Goal: Information Seeking & Learning: Learn about a topic

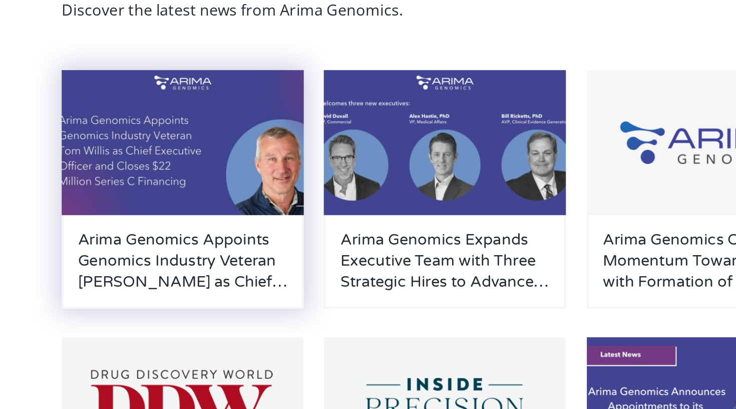
click at [98, 136] on img at bounding box center [161, 174] width 127 height 76
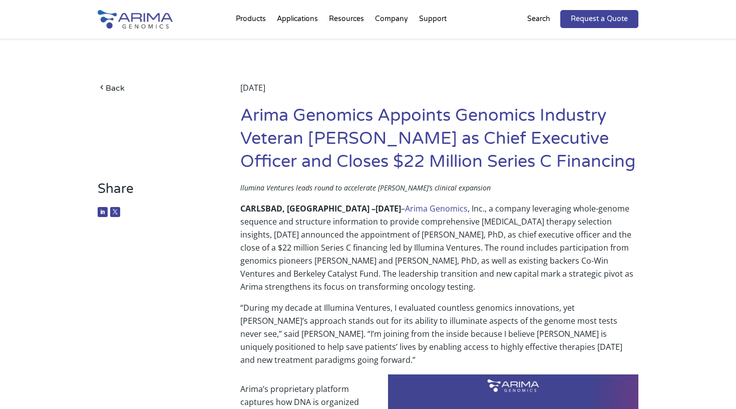
click at [349, 232] on p "CARLSBAD, [GEOGRAPHIC_DATA] – [DATE] – Arima Genomics , Inc., a company leverag…" at bounding box center [439, 251] width 398 height 99
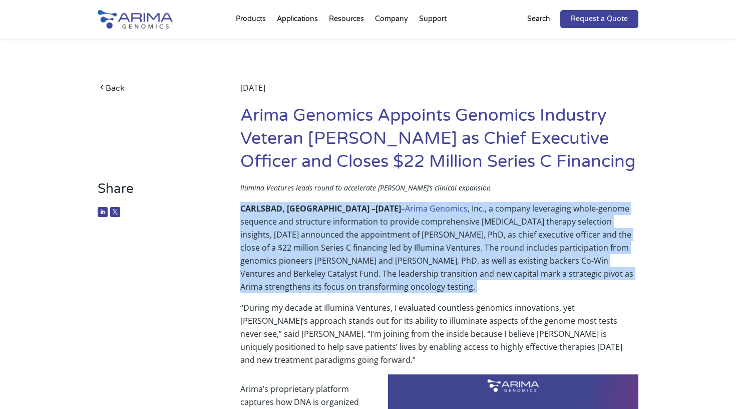
click at [348, 247] on p "CARLSBAD, [GEOGRAPHIC_DATA] – [DATE] – Arima Genomics , Inc., a company leverag…" at bounding box center [439, 251] width 398 height 99
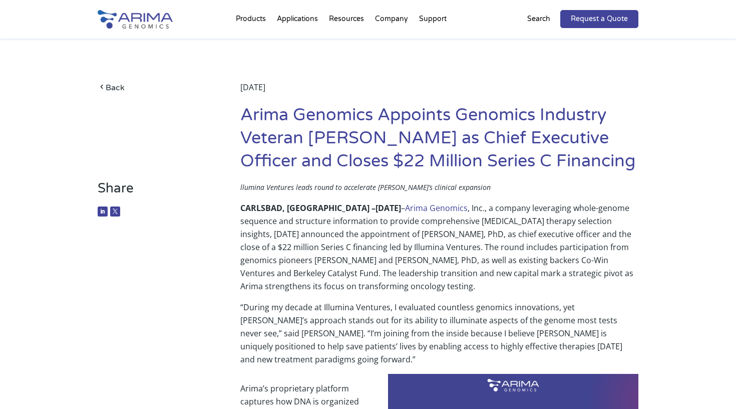
scroll to position [7, 0]
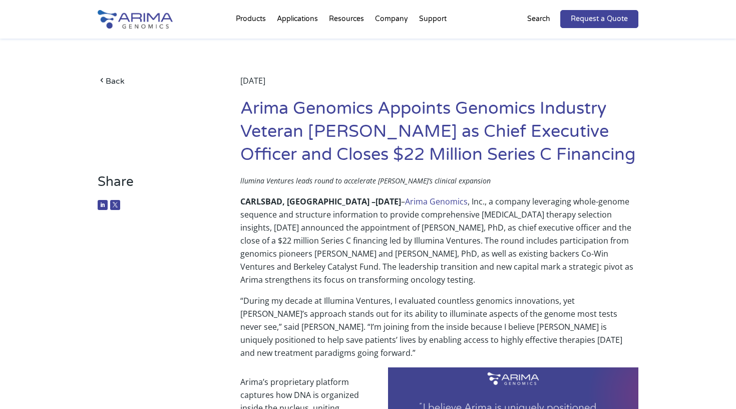
click at [353, 231] on p "CARLSBAD, [GEOGRAPHIC_DATA] – [DATE] – Arima Genomics , Inc., a company leverag…" at bounding box center [439, 244] width 398 height 99
click at [355, 227] on p "CARLSBAD, [GEOGRAPHIC_DATA] – [DATE] – Arima Genomics , Inc., a company leverag…" at bounding box center [439, 244] width 398 height 99
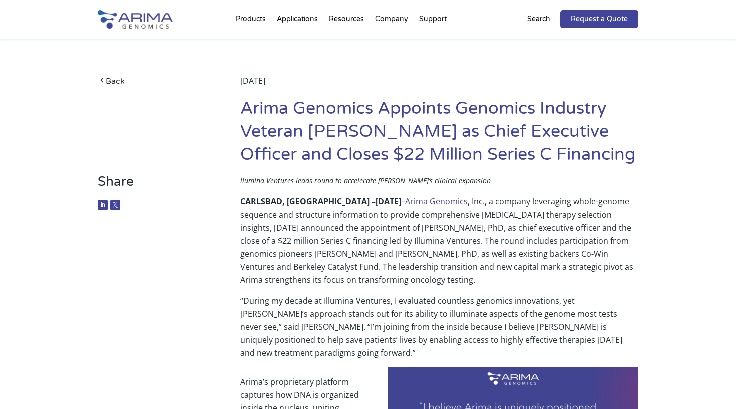
click at [355, 227] on p "CARLSBAD, [GEOGRAPHIC_DATA] – [DATE] – Arima Genomics , Inc., a company leverag…" at bounding box center [439, 244] width 398 height 99
click at [572, 253] on p "CARLSBAD, [GEOGRAPHIC_DATA] – [DATE] – Arima Genomics , Inc., a company leverag…" at bounding box center [439, 244] width 398 height 99
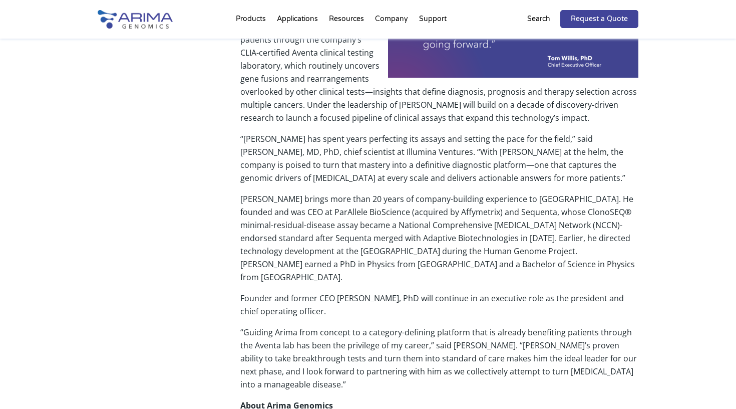
scroll to position [427, 0]
click at [386, 197] on p "[PERSON_NAME] brings more than 20 years of company-building experience to [GEOG…" at bounding box center [439, 241] width 398 height 99
copy p "Affymetrix"
